Goal: Transaction & Acquisition: Subscribe to service/newsletter

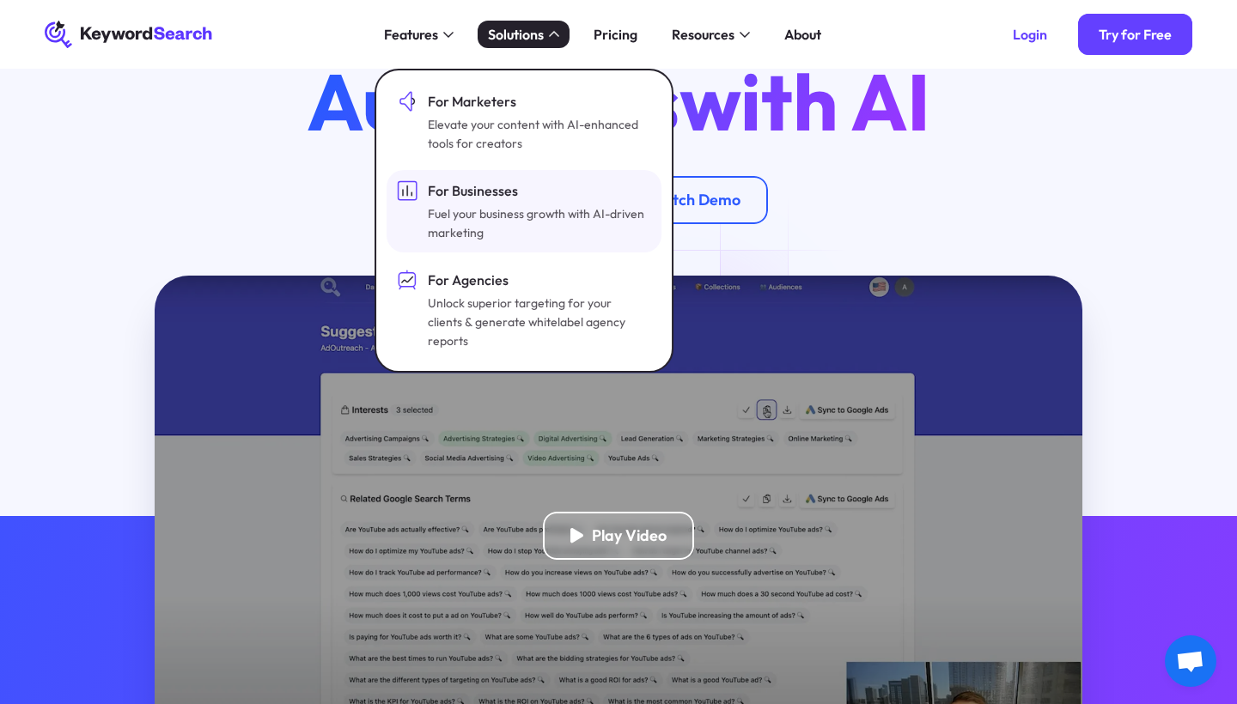
scroll to position [162, 0]
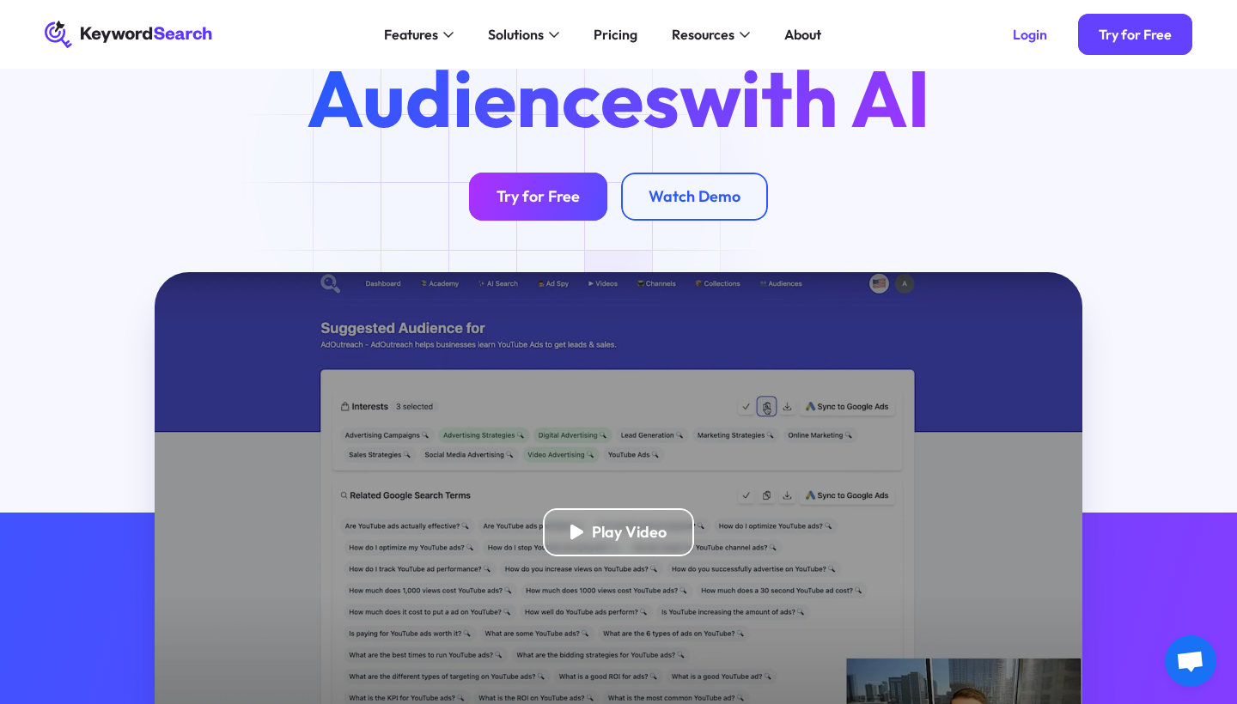
click at [574, 205] on link "Try for Free" at bounding box center [538, 197] width 138 height 48
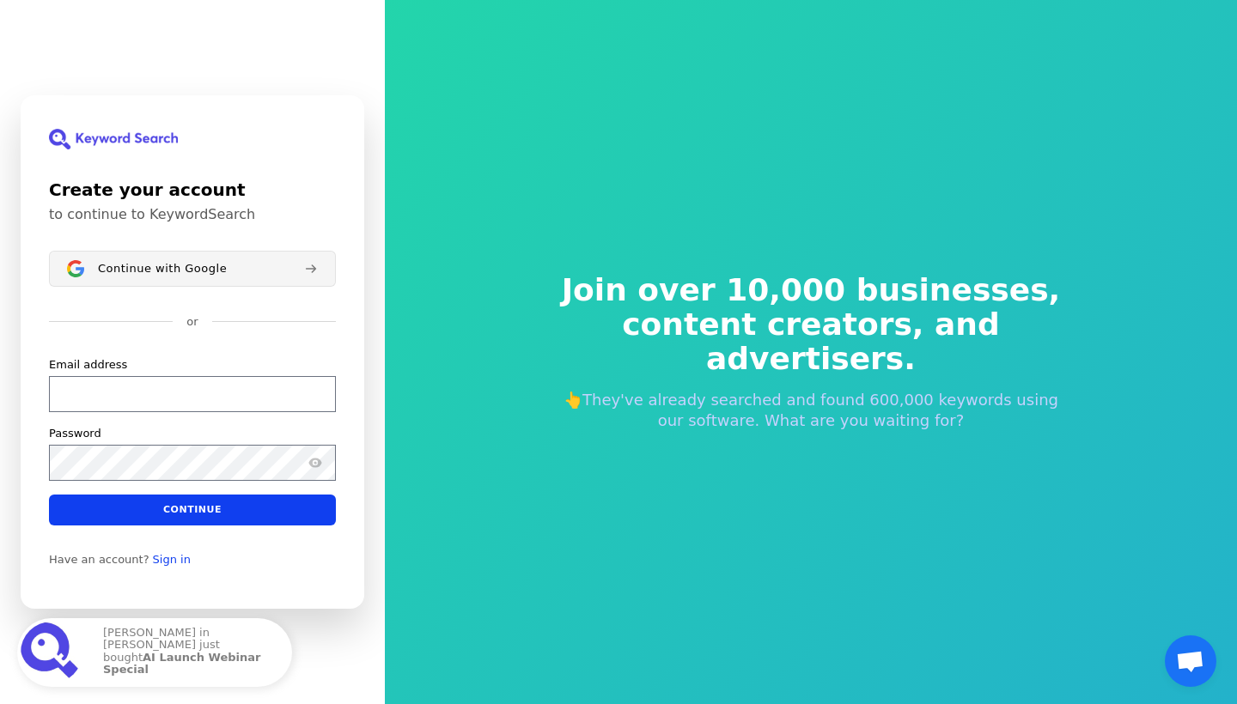
click at [236, 273] on div "Continue with Google" at bounding box center [194, 269] width 192 height 14
